Goal: Task Accomplishment & Management: Use online tool/utility

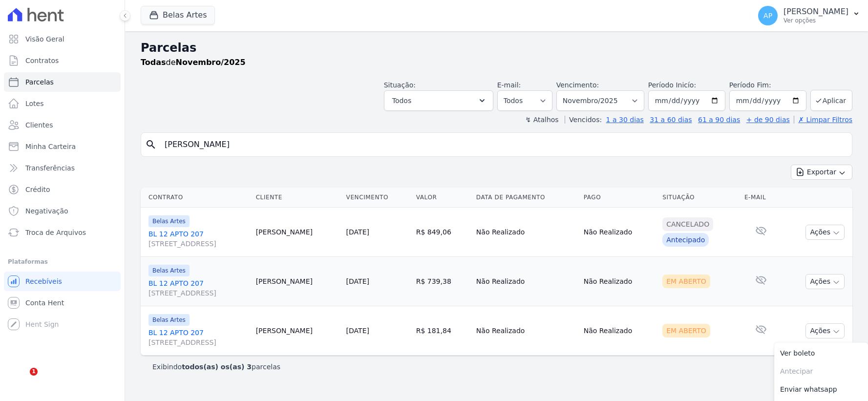
select select
click at [298, 144] on input "[PERSON_NAME]" at bounding box center [503, 145] width 689 height 20
drag, startPoint x: 298, startPoint y: 144, endPoint x: 0, endPoint y: 124, distance: 298.7
click at [0, 124] on div "Visão Geral Contratos [GEOGRAPHIC_DATA] Lotes Clientes Minha Carteira Transferê…" at bounding box center [434, 200] width 868 height 401
click at [635, 100] on select "[GEOGRAPHIC_DATA] por período ──────── Todos os meses Setembro/2022 Outubro/202…" at bounding box center [600, 100] width 88 height 21
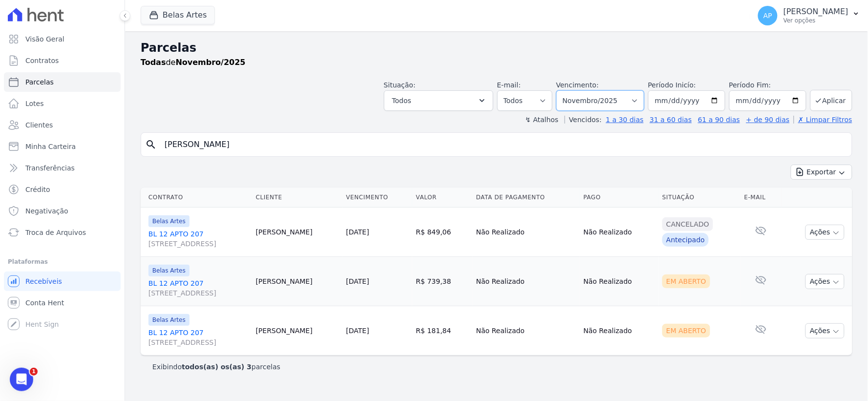
select select "08/2025"
click at [571, 90] on select "[GEOGRAPHIC_DATA] por período ──────── Todos os meses Setembro/2022 Outubro/202…" at bounding box center [600, 100] width 88 height 21
select select
click at [629, 102] on select "Filtrar por período ──────── Todos os meses Setembro/2022 Outubro/2022 Novembro…" at bounding box center [600, 100] width 88 height 21
select select "07/2025"
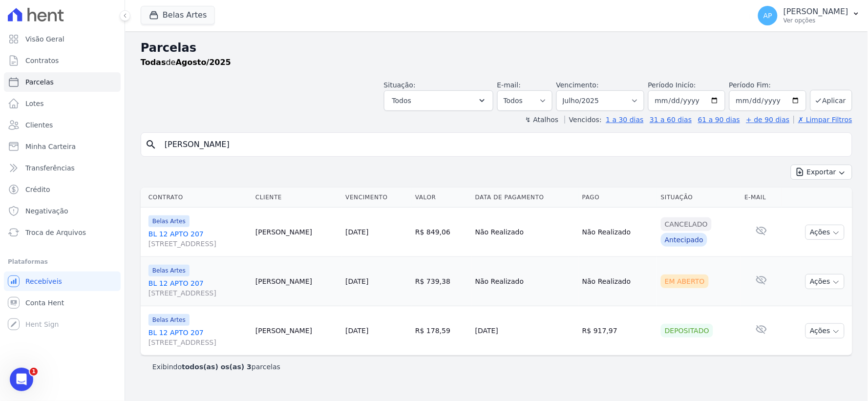
click at [571, 90] on select "[GEOGRAPHIC_DATA] por período ──────── Todos os meses Setembro/2022 Outubro/202…" at bounding box center [600, 100] width 88 height 21
select select
click at [241, 143] on input "[PERSON_NAME]" at bounding box center [503, 145] width 689 height 20
drag, startPoint x: 291, startPoint y: 147, endPoint x: 0, endPoint y: 134, distance: 291.4
click at [0, 134] on div "Visão Geral Contratos [GEOGRAPHIC_DATA] Lotes Clientes Minha Carteira Transferê…" at bounding box center [434, 200] width 868 height 401
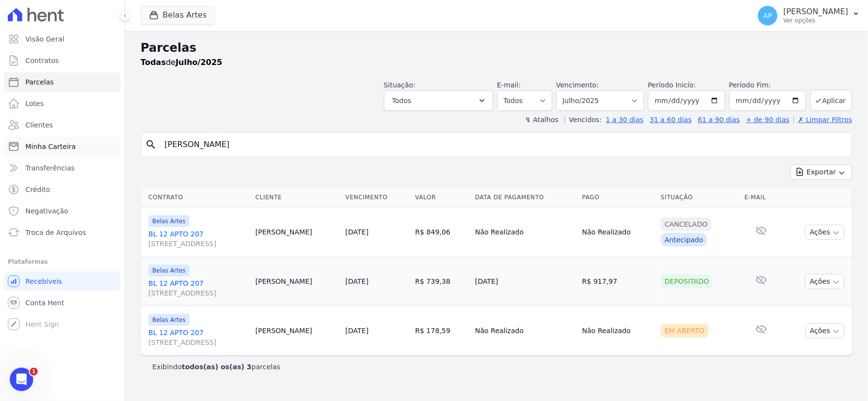
drag, startPoint x: 335, startPoint y: 144, endPoint x: 119, endPoint y: 154, distance: 216.2
click at [119, 154] on div "Visão Geral Contratos [GEOGRAPHIC_DATA] Lotes Clientes Minha Carteira Transferê…" at bounding box center [434, 200] width 868 height 401
paste input "Bianca Sanches Ribeir"
type input "Bianca Sanches Ribeiro"
select select
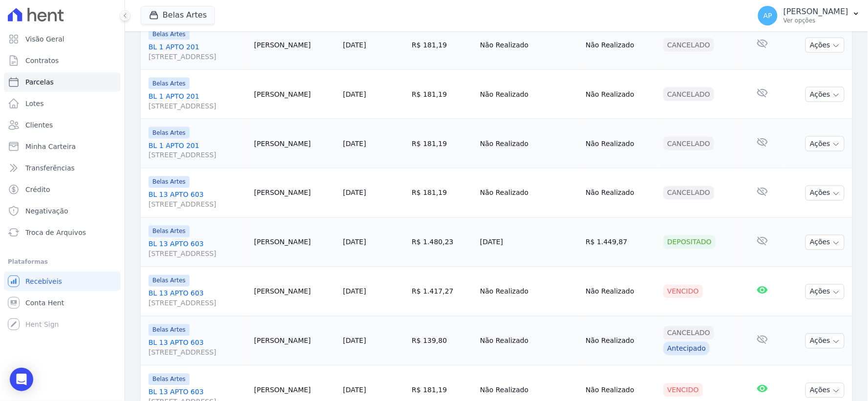
scroll to position [488, 0]
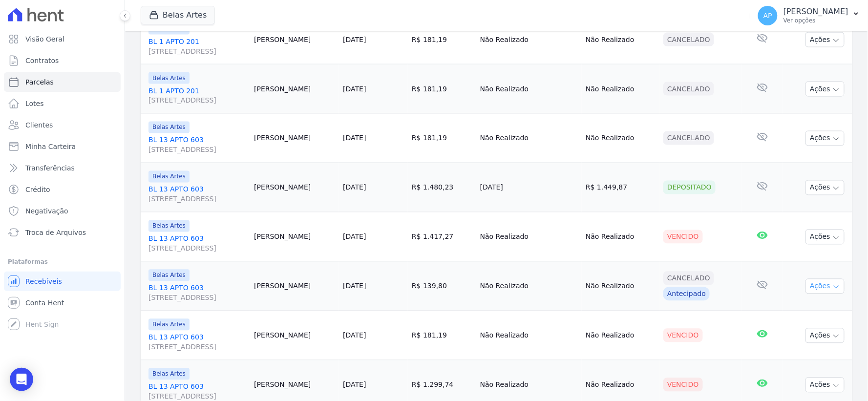
click at [831, 285] on button "Ações" at bounding box center [825, 286] width 39 height 15
click at [823, 240] on button "Ações" at bounding box center [825, 237] width 39 height 15
click at [789, 331] on link "Negativar" at bounding box center [821, 332] width 94 height 18
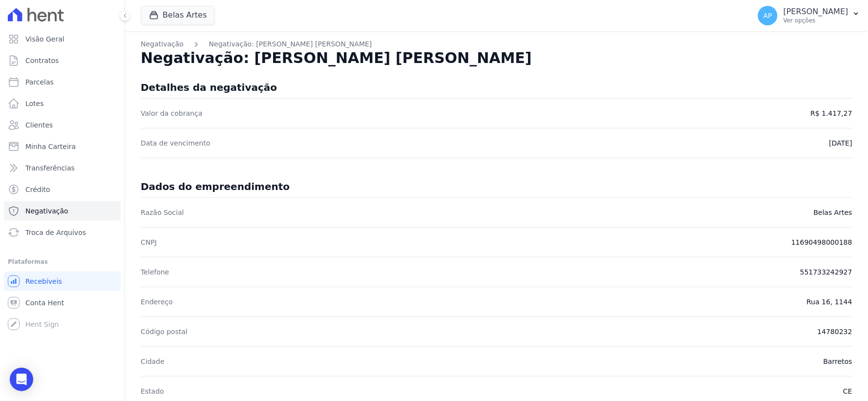
scroll to position [217, 0]
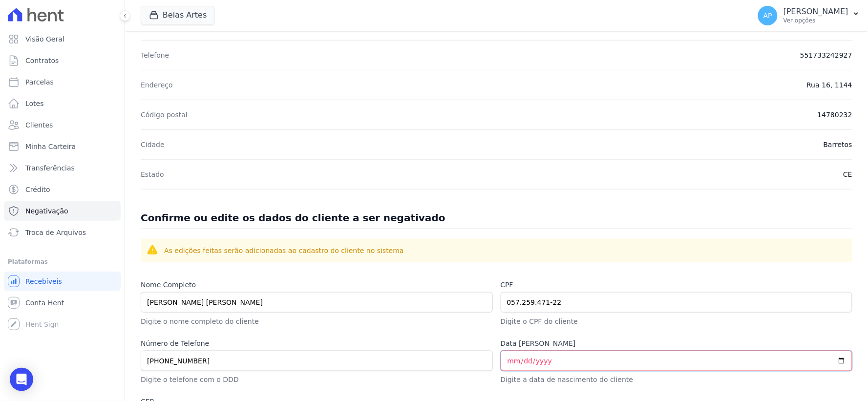
click at [545, 365] on input "Data de Nascimento" at bounding box center [677, 361] width 352 height 21
type input "1997-12-26"
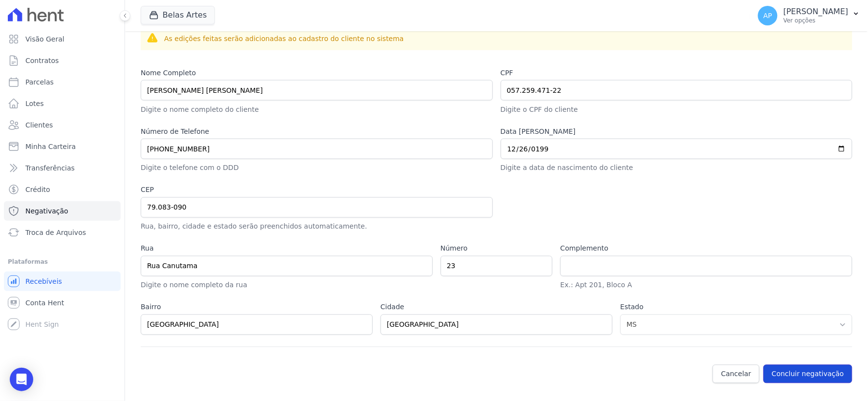
click at [778, 382] on button "Concluir negativação" at bounding box center [808, 374] width 89 height 19
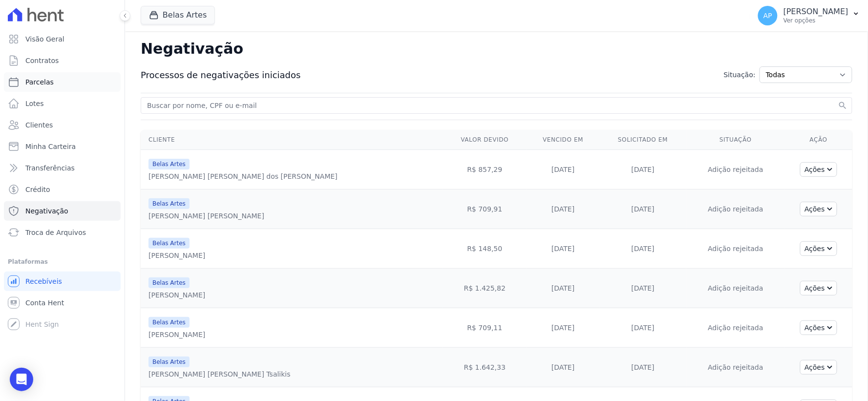
click at [41, 86] on span "Parcelas" at bounding box center [39, 82] width 28 height 10
select select
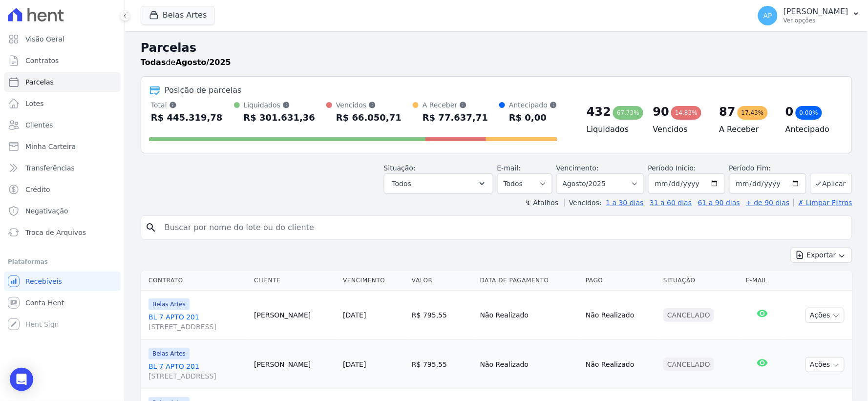
click at [217, 222] on input "search" at bounding box center [503, 228] width 689 height 20
paste input "Felipe Moises Miranda Britto"
type input "Felipe Moises Miranda Britto"
select select
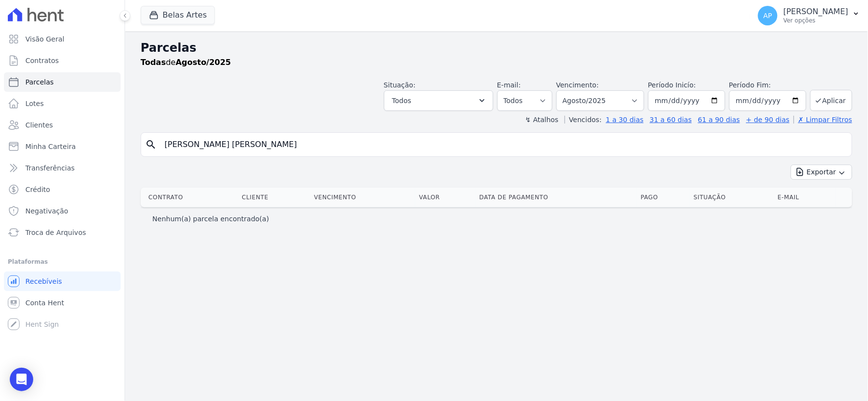
click at [276, 149] on input "Felipe Moises Miranda Britto" at bounding box center [503, 145] width 689 height 20
drag, startPoint x: 240, startPoint y: 144, endPoint x: 187, endPoint y: 146, distance: 53.3
click at [187, 146] on input "Felipe Moises Miranda Britto" at bounding box center [503, 145] width 689 height 20
click at [260, 142] on input "Felipe Britto" at bounding box center [503, 145] width 689 height 20
type input "Felipe Britto"
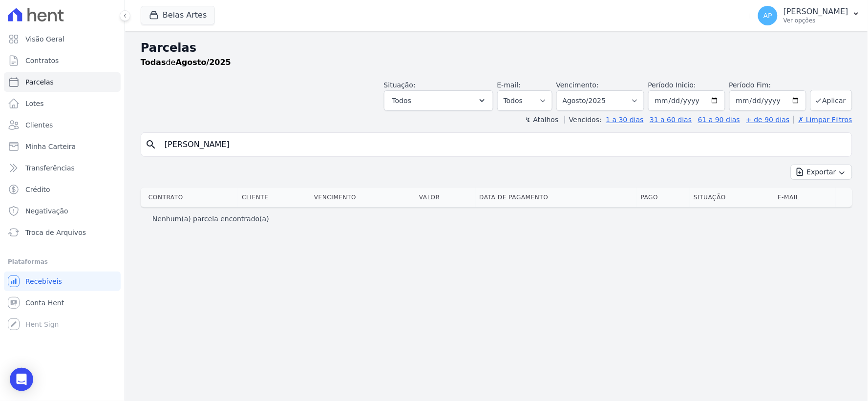
select select
drag, startPoint x: 208, startPoint y: 148, endPoint x: 187, endPoint y: 143, distance: 21.9
click at [187, 143] on input "Felipe Britto" at bounding box center [503, 145] width 689 height 20
type input "Felipe"
select select
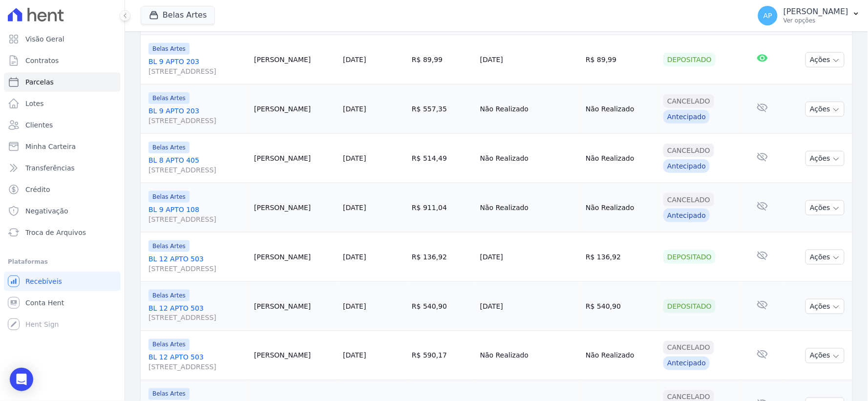
scroll to position [54, 0]
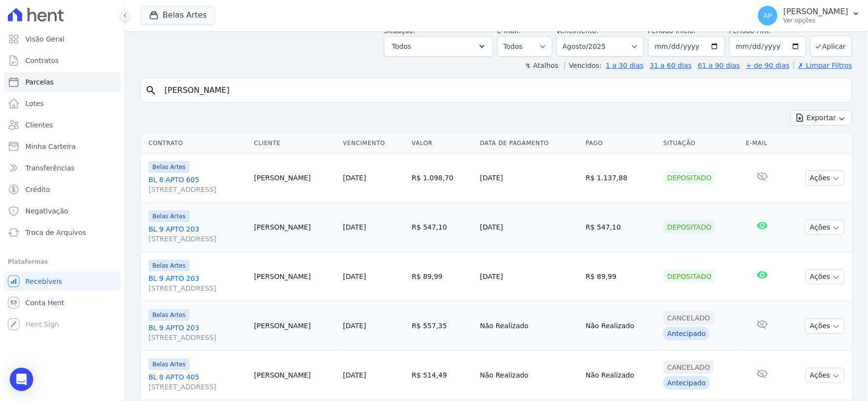
click at [204, 91] on input "Felipe" at bounding box center [503, 91] width 689 height 20
type input "Felipe mois"
select select
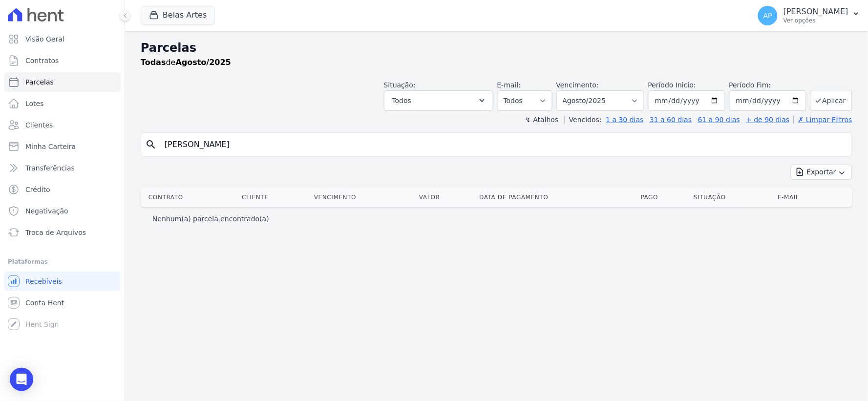
click at [229, 145] on input "Felipe mois" at bounding box center [503, 145] width 689 height 20
drag, startPoint x: 229, startPoint y: 145, endPoint x: 188, endPoint y: 147, distance: 41.1
click at [188, 147] on input "Felipe mois" at bounding box center [503, 145] width 689 height 20
type input "Felipe miranda"
select select
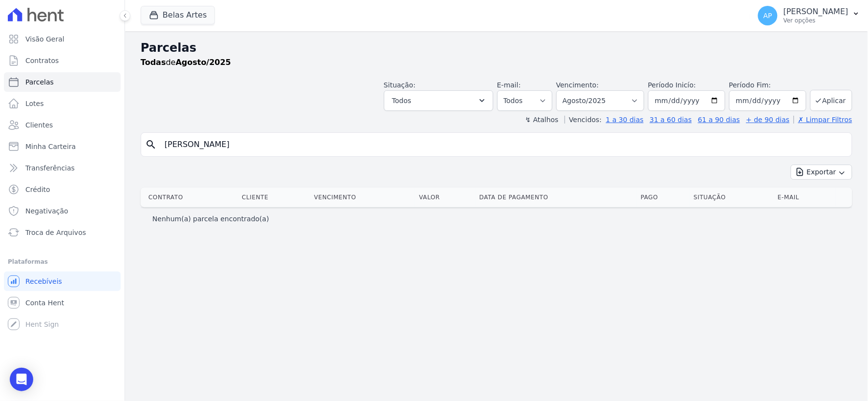
drag, startPoint x: 222, startPoint y: 147, endPoint x: 183, endPoint y: 152, distance: 39.4
click at [183, 152] on input "Felipe miranda" at bounding box center [503, 145] width 689 height 20
type input "Felipe"
select select
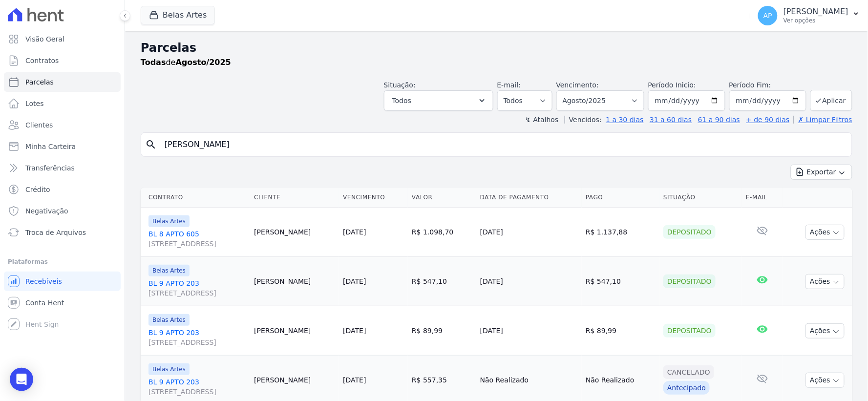
click at [207, 153] on input "Felipe" at bounding box center [503, 145] width 689 height 20
type input "Felipe Britto"
select select
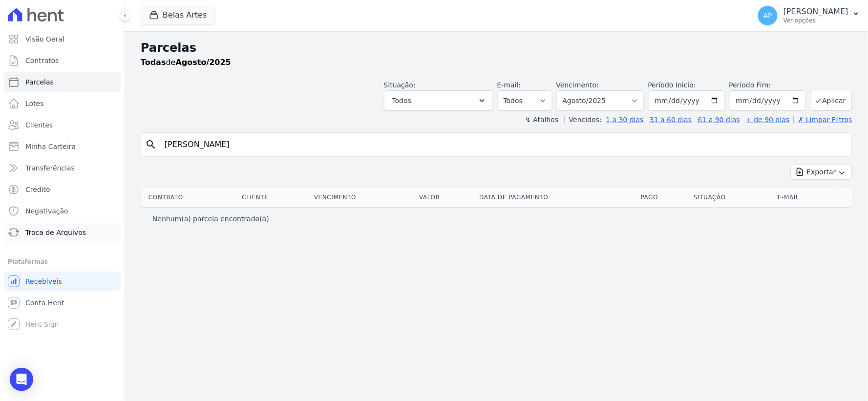
click at [38, 231] on span "Troca de Arquivos" at bounding box center [55, 233] width 61 height 10
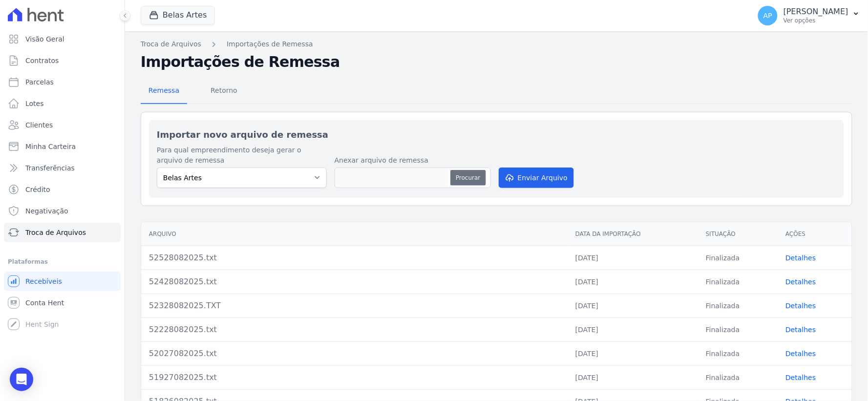
click at [467, 174] on button "Procurar" at bounding box center [467, 178] width 35 height 16
type input "52628082025.txt"
click at [528, 177] on button "Enviar Arquivo" at bounding box center [536, 178] width 75 height 21
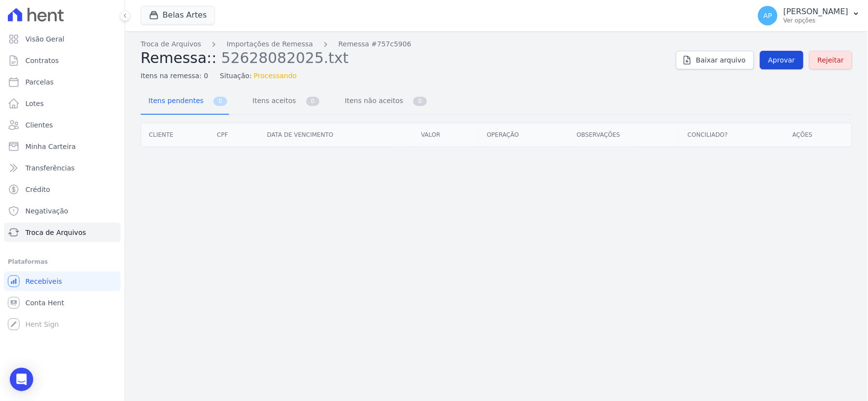
click at [781, 57] on span "Aprovar" at bounding box center [781, 60] width 27 height 10
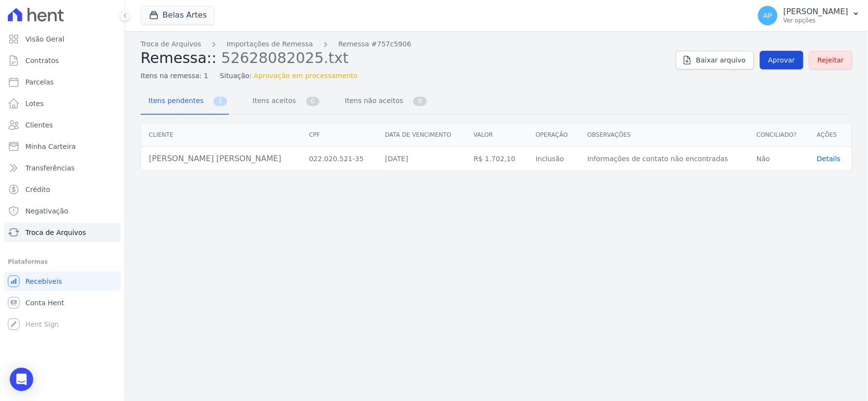
click at [772, 54] on link "Aprovar" at bounding box center [781, 60] width 43 height 19
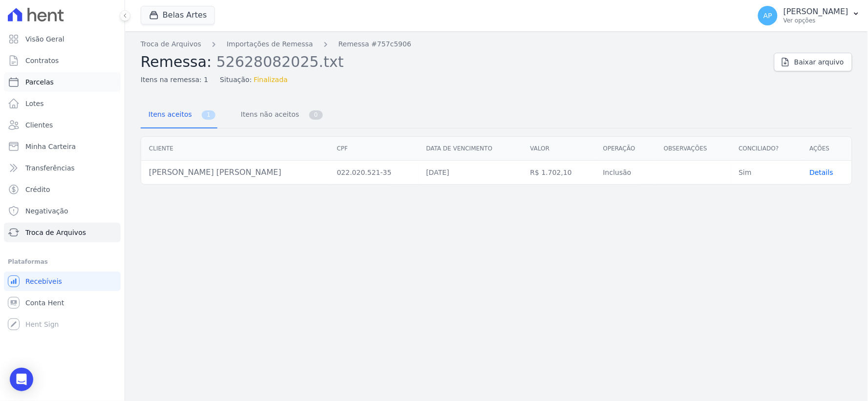
click at [42, 80] on span "Parcelas" at bounding box center [39, 82] width 28 height 10
select select
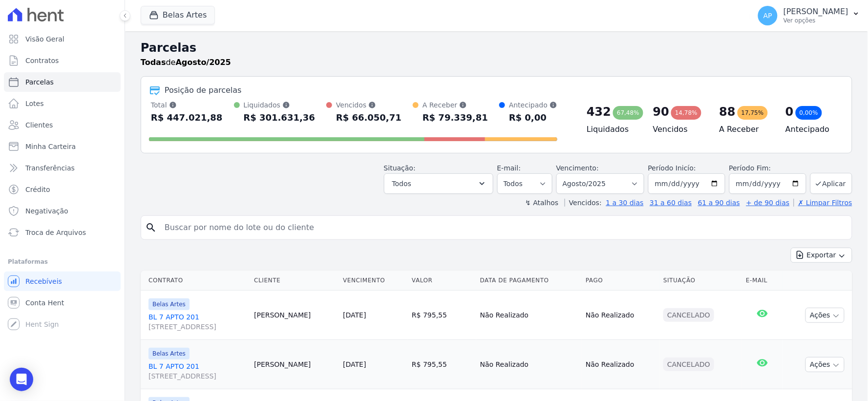
click at [254, 232] on input "search" at bounding box center [503, 228] width 689 height 20
type input "l"
type input "felipe mo"
select select
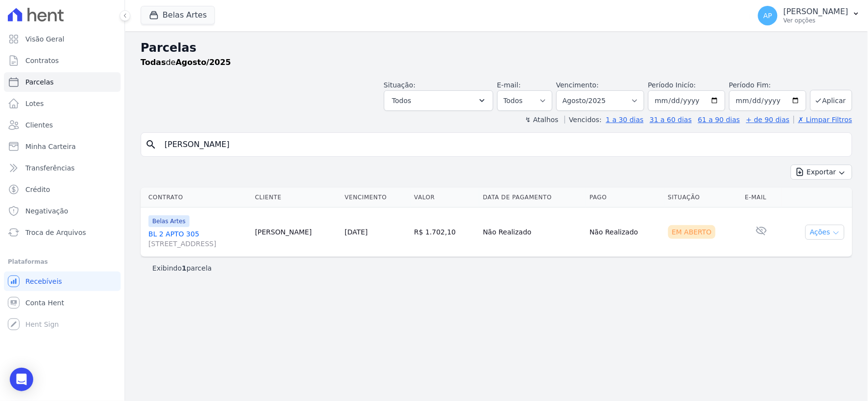
click at [832, 235] on icon "button" at bounding box center [836, 233] width 8 height 8
click at [798, 255] on link "Ver boleto" at bounding box center [821, 255] width 94 height 18
